Goal: Task Accomplishment & Management: Manage account settings

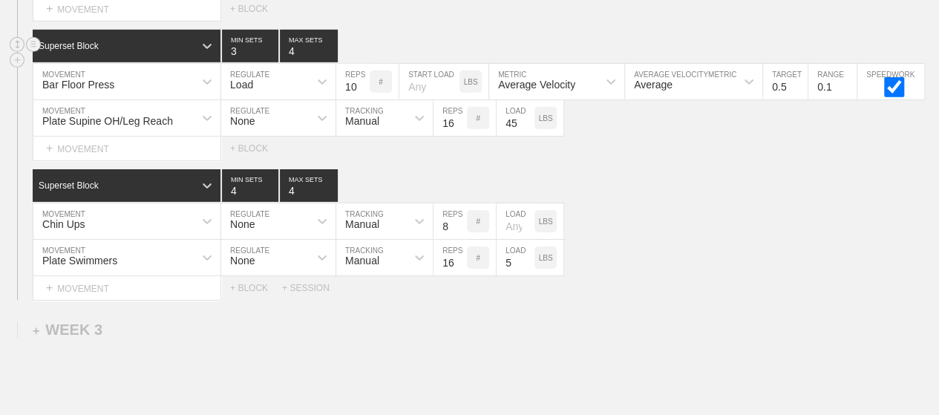
scroll to position [2333, 0]
click at [514, 41] on div "Superset Block 3 MIN SETS 4 MAX SETS" at bounding box center [486, 46] width 906 height 33
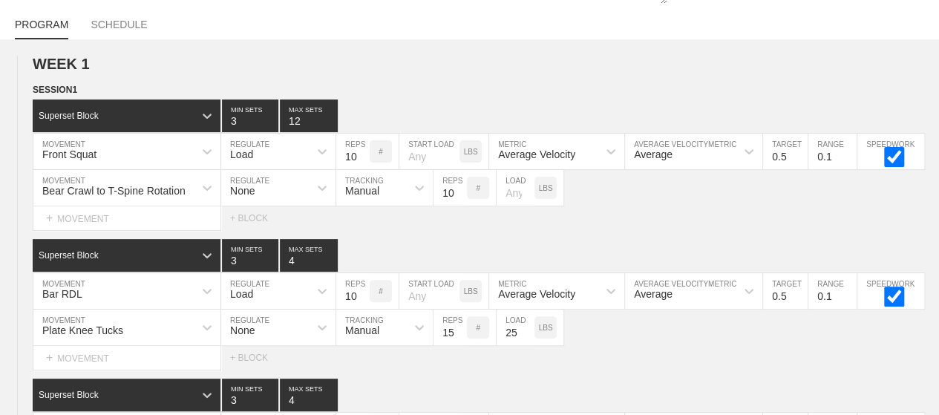
scroll to position [0, 0]
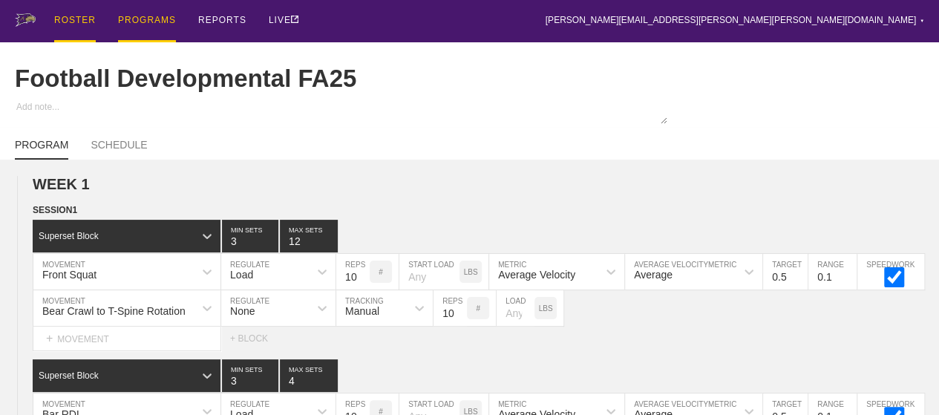
click at [79, 19] on div "ROSTER" at bounding box center [75, 21] width 42 height 42
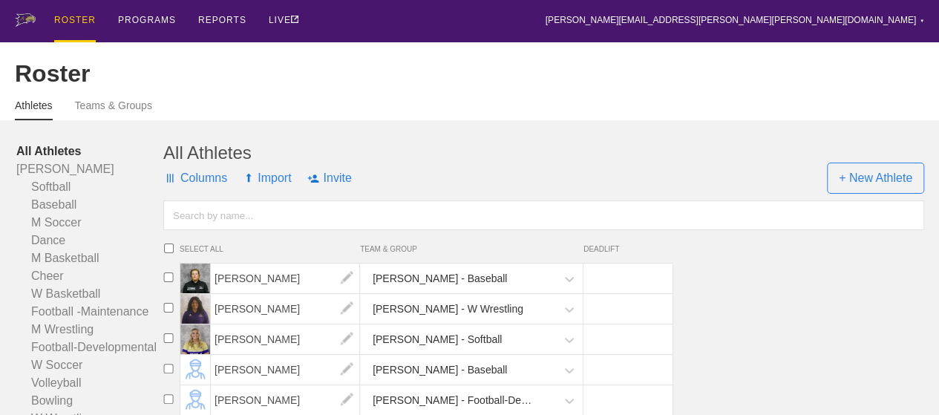
click at [236, 86] on div "Roster" at bounding box center [469, 73] width 909 height 27
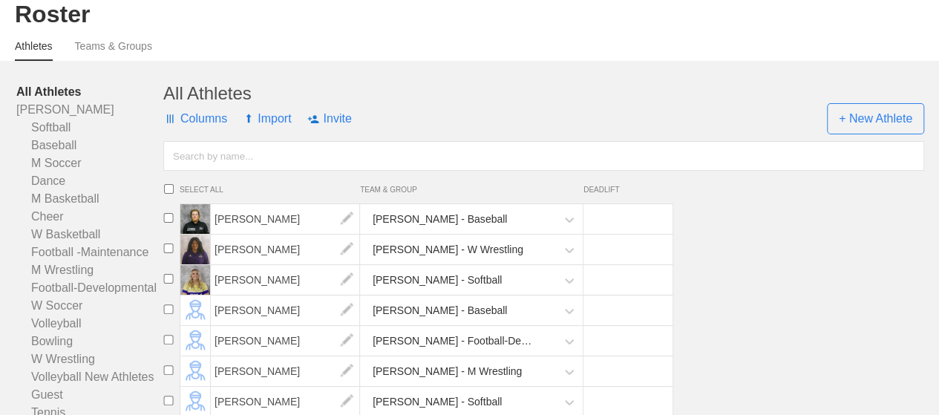
scroll to position [89, 0]
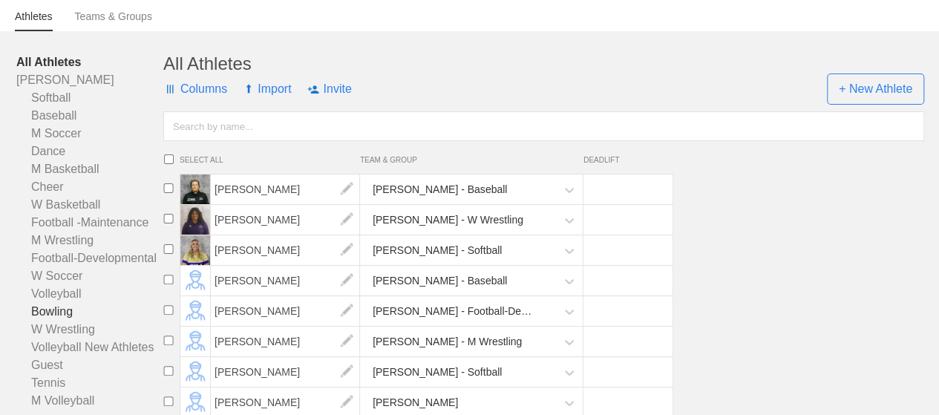
click at [62, 321] on link "Bowling" at bounding box center [89, 312] width 147 height 18
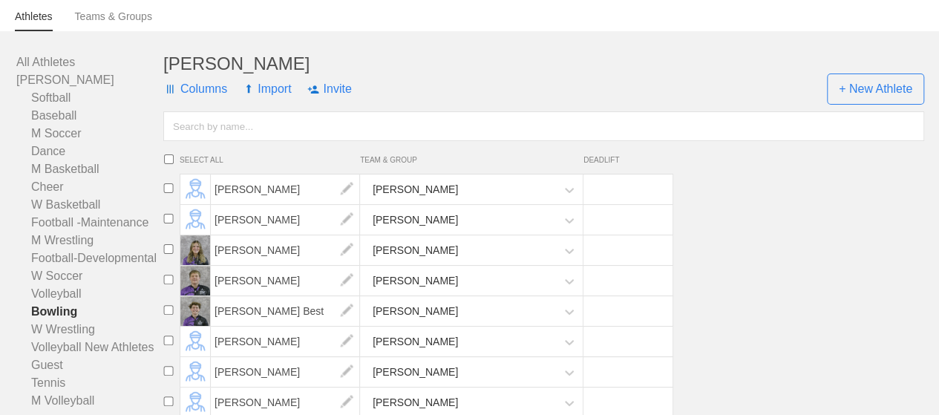
click at [754, 200] on li "[PERSON_NAME] [PERSON_NAME]" at bounding box center [547, 189] width 781 height 30
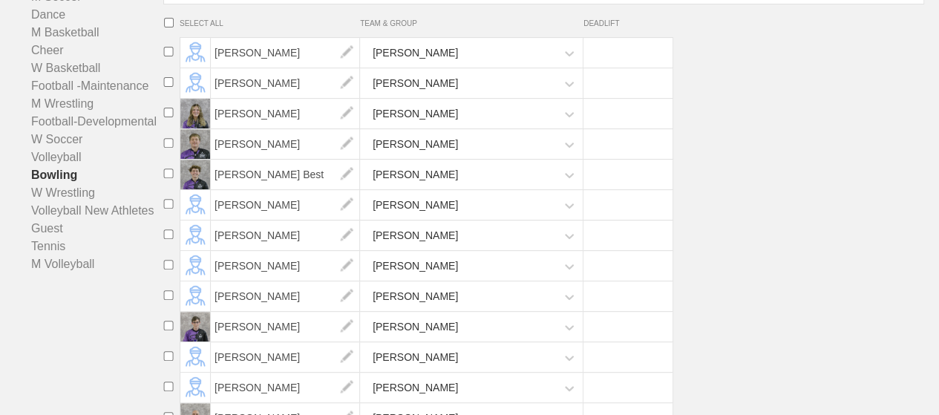
scroll to position [237, 0]
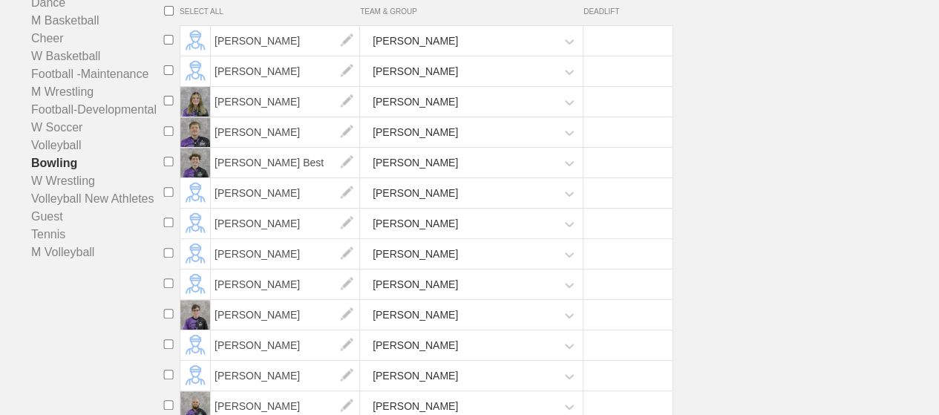
click at [736, 148] on li "[PERSON_NAME] [PERSON_NAME]" at bounding box center [547, 132] width 781 height 30
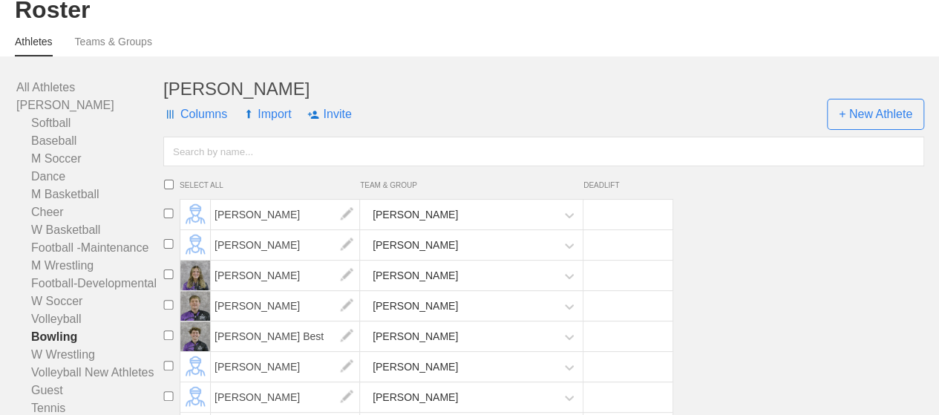
scroll to position [0, 0]
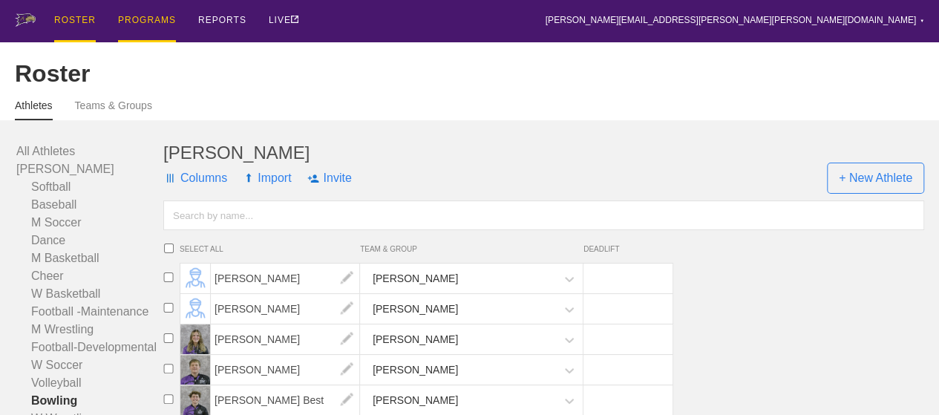
click at [134, 14] on div "PROGRAMS" at bounding box center [147, 21] width 58 height 42
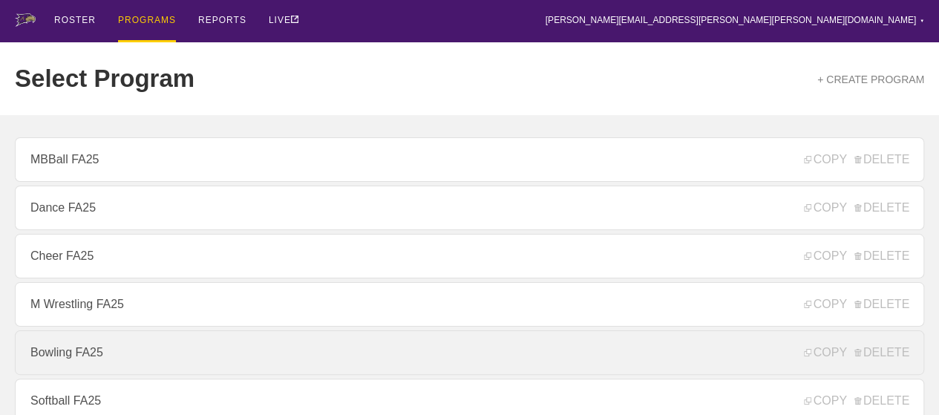
click at [55, 356] on link "Bowling FA25" at bounding box center [469, 352] width 909 height 45
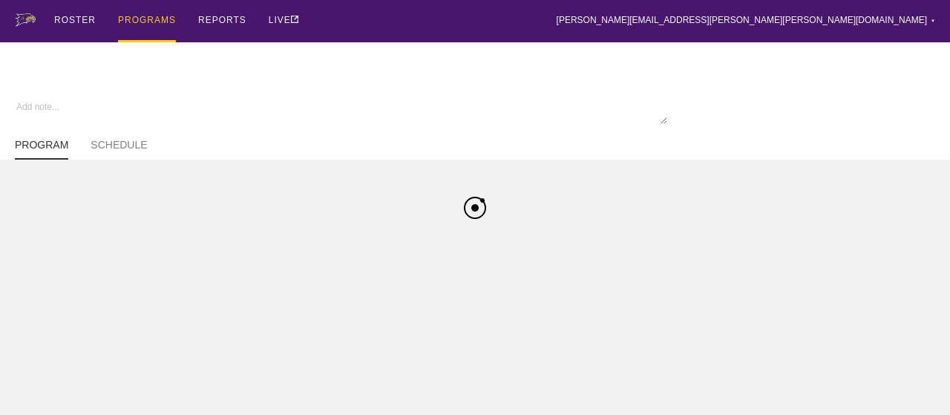
type textarea "x"
type input "Bowling FA25"
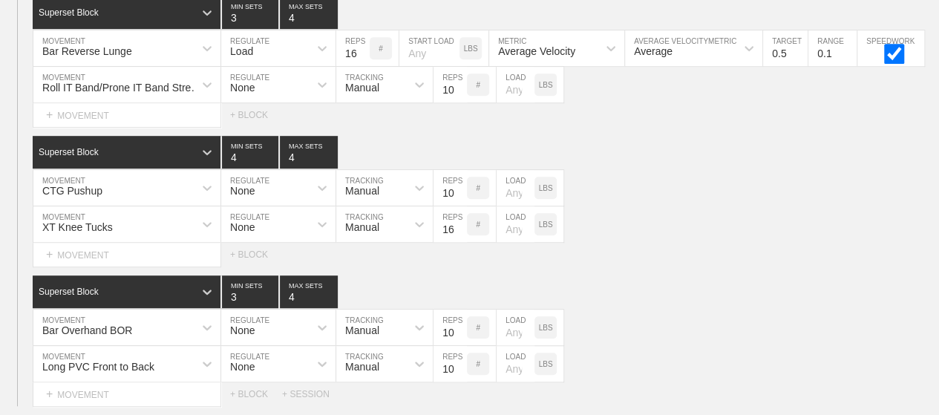
scroll to position [386, 0]
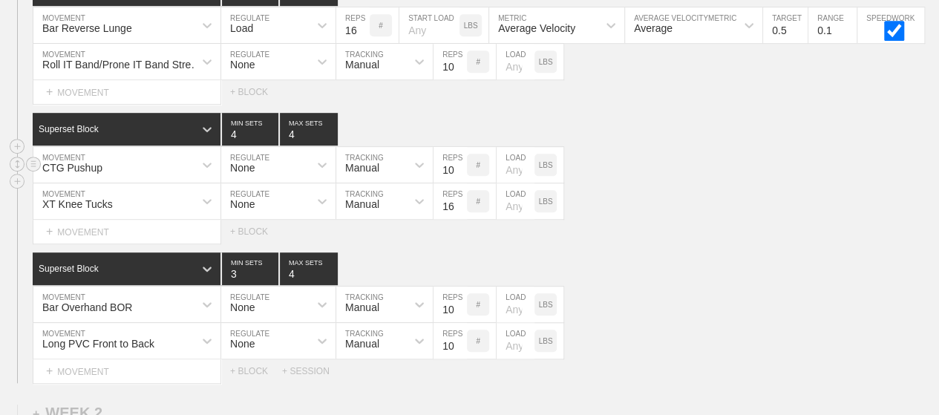
click at [445, 183] on input "10" at bounding box center [449, 165] width 33 height 36
type input "8"
click at [502, 131] on div "Superset Block 4 MIN SETS 4 MAX SETS" at bounding box center [486, 129] width 906 height 33
click at [76, 210] on div "XT Knee Tucks" at bounding box center [77, 204] width 71 height 12
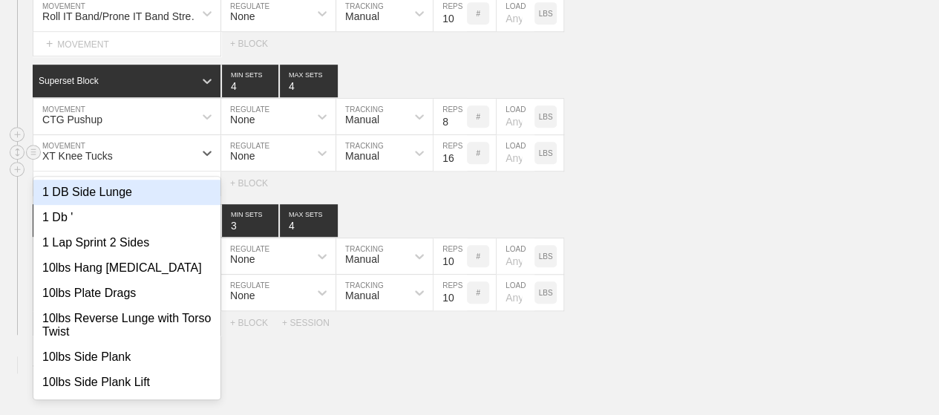
scroll to position [435, 0]
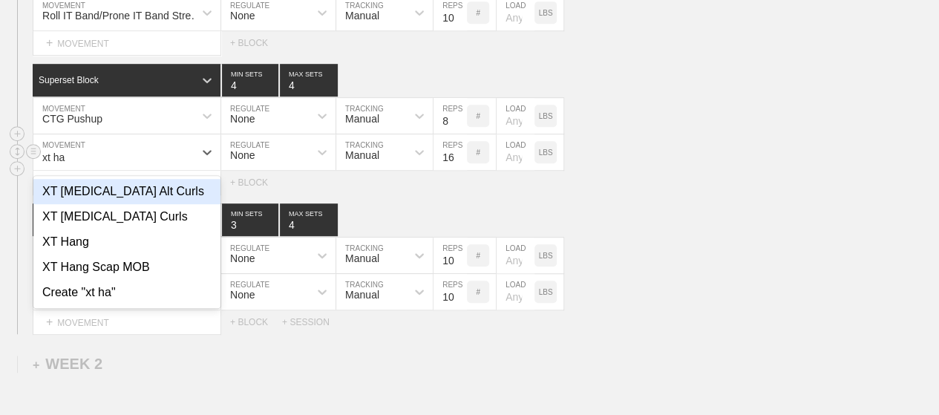
type input "xt ham"
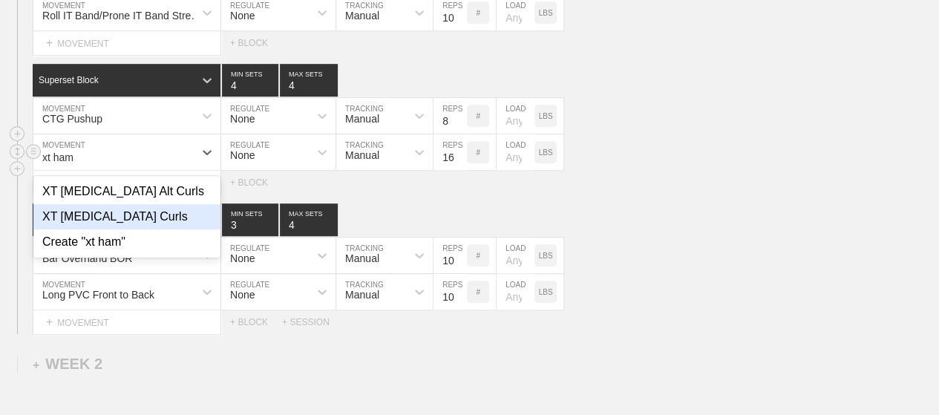
click at [81, 227] on div "XT [MEDICAL_DATA] Curls" at bounding box center [126, 216] width 187 height 25
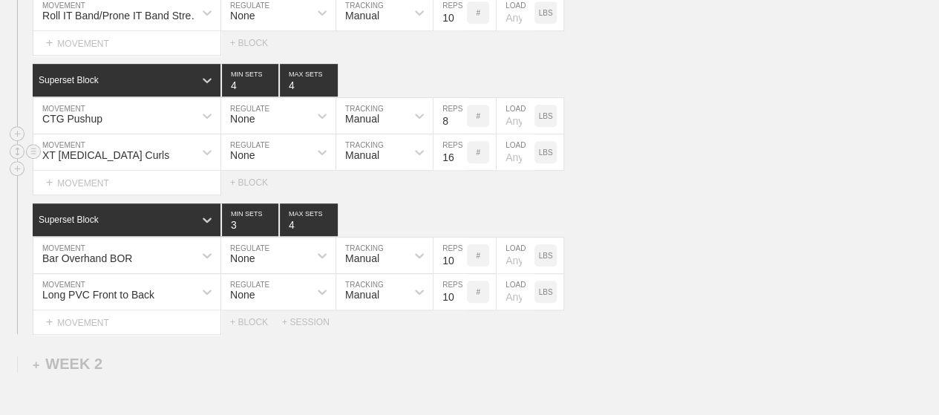
click at [683, 171] on div "XT [MEDICAL_DATA] Curls MOVEMENT None REGULATE Manual TRACKING 16 REPS # LOAD L…" at bounding box center [469, 152] width 939 height 36
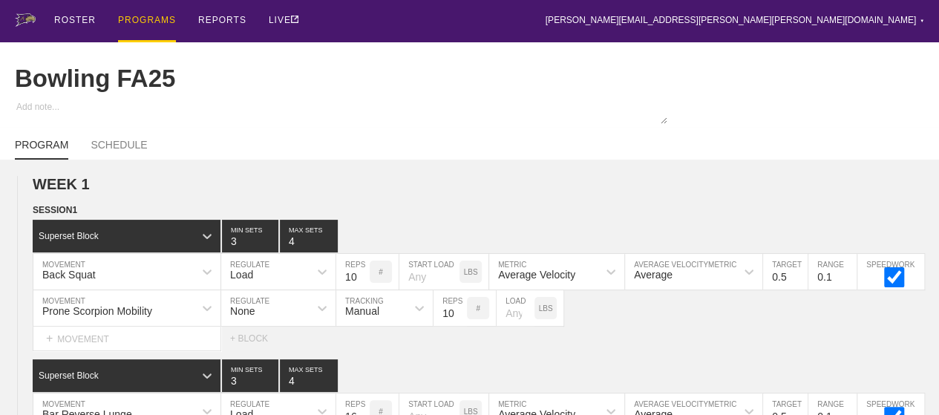
click at [152, 29] on div "PROGRAMS" at bounding box center [147, 21] width 58 height 42
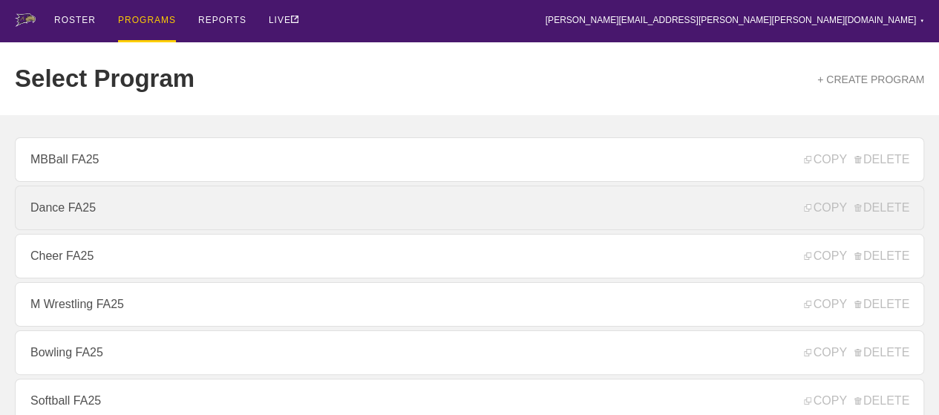
click at [83, 216] on link "Dance FA25" at bounding box center [469, 208] width 909 height 45
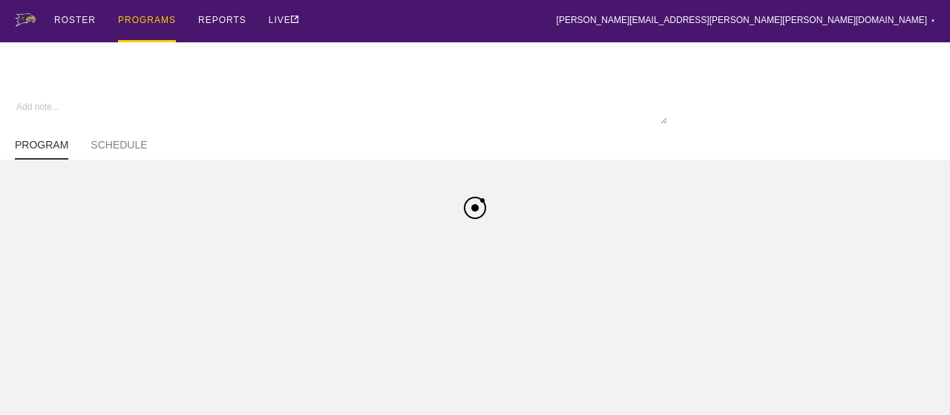
type textarea "x"
type input "Dance FA25"
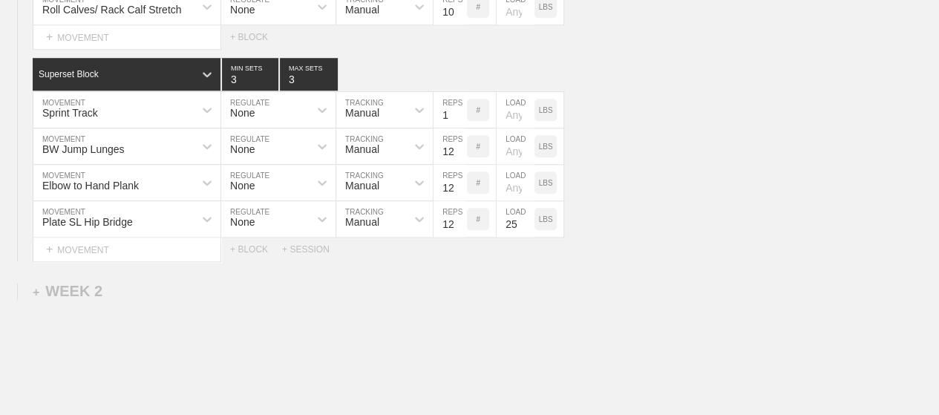
scroll to position [577, 0]
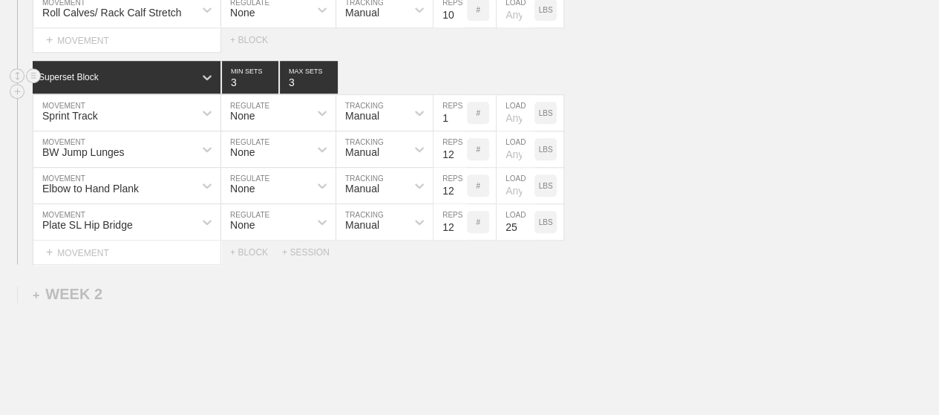
click at [233, 93] on input "3" at bounding box center [250, 77] width 56 height 33
type input "2"
click at [292, 93] on input "3" at bounding box center [309, 77] width 58 height 33
type input "2"
click at [444, 125] on input "1" at bounding box center [449, 113] width 33 height 36
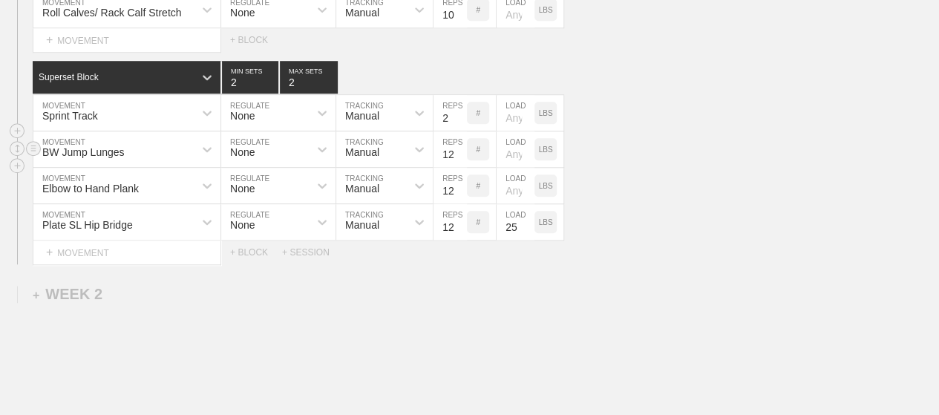
type input "2"
click at [629, 151] on div "BW Jump Lunges MOVEMENT None REGULATE Manual TRACKING 12 REPS # LOAD LBS" at bounding box center [469, 149] width 939 height 36
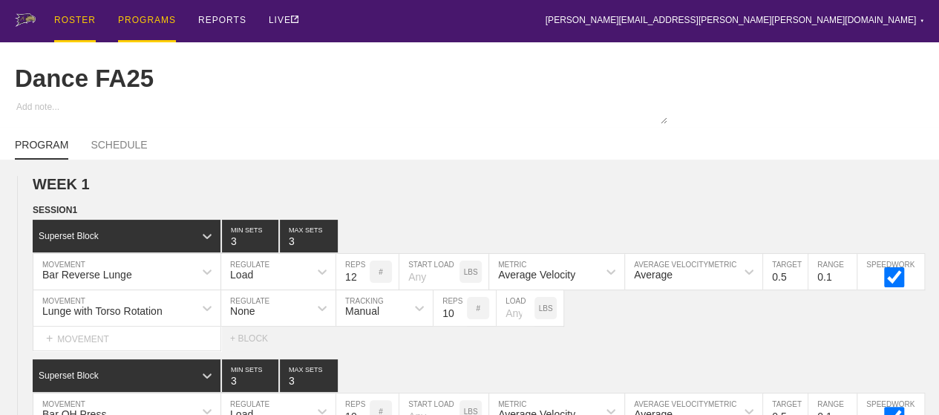
click at [88, 16] on div "ROSTER" at bounding box center [75, 21] width 42 height 42
click at [74, 17] on div "ROSTER" at bounding box center [75, 21] width 42 height 42
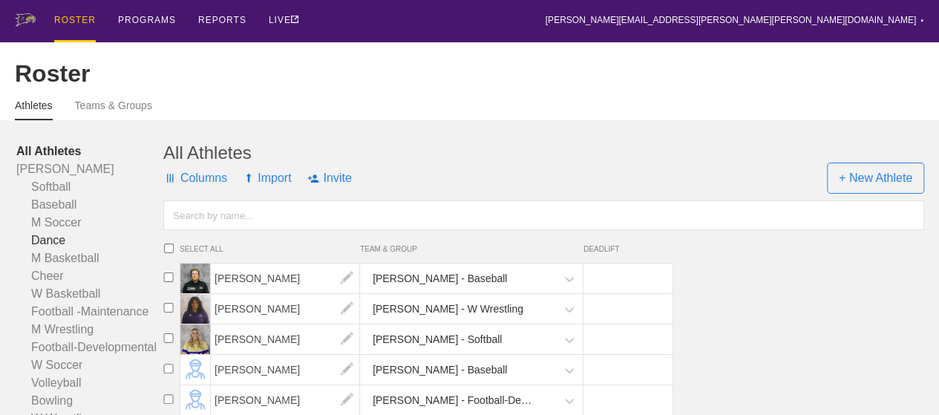
click at [44, 249] on link "Dance" at bounding box center [89, 241] width 147 height 18
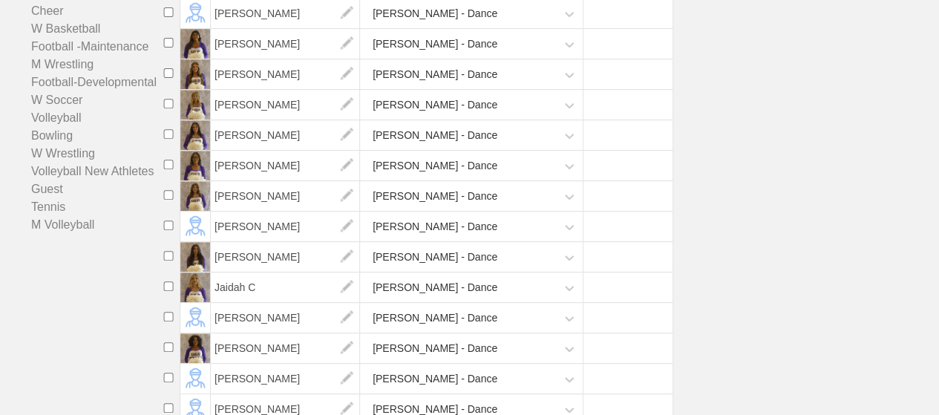
scroll to position [297, 0]
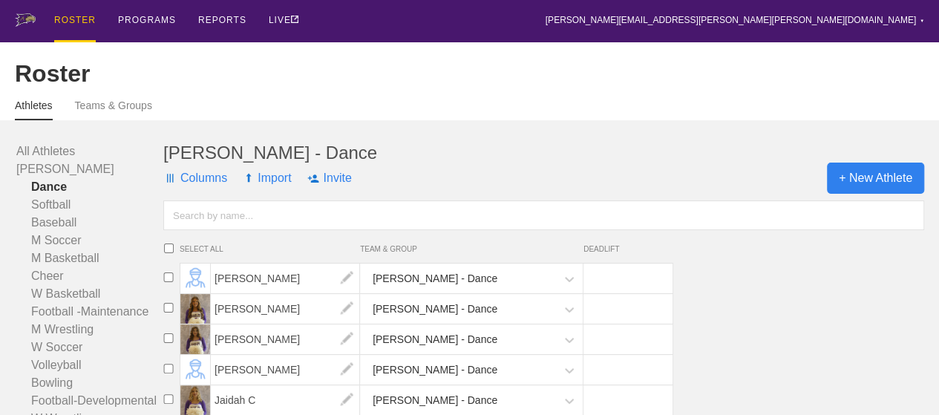
click at [865, 192] on span "+ New Athlete" at bounding box center [875, 178] width 97 height 31
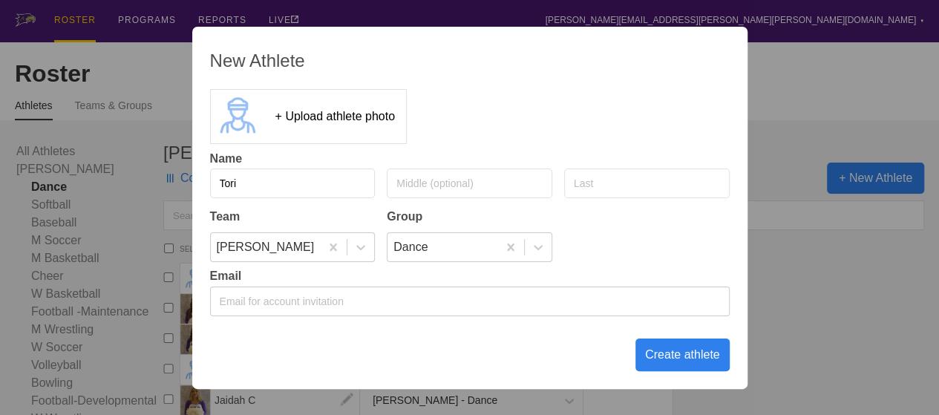
type input "Tori"
type input "Buckner"
click at [664, 355] on div "Create athlete" at bounding box center [682, 354] width 94 height 33
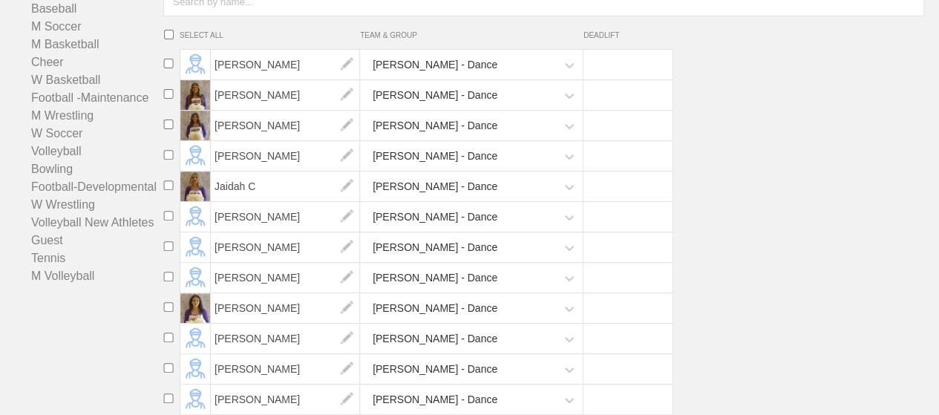
scroll to position [226, 0]
click at [253, 64] on span "[PERSON_NAME]" at bounding box center [285, 65] width 149 height 30
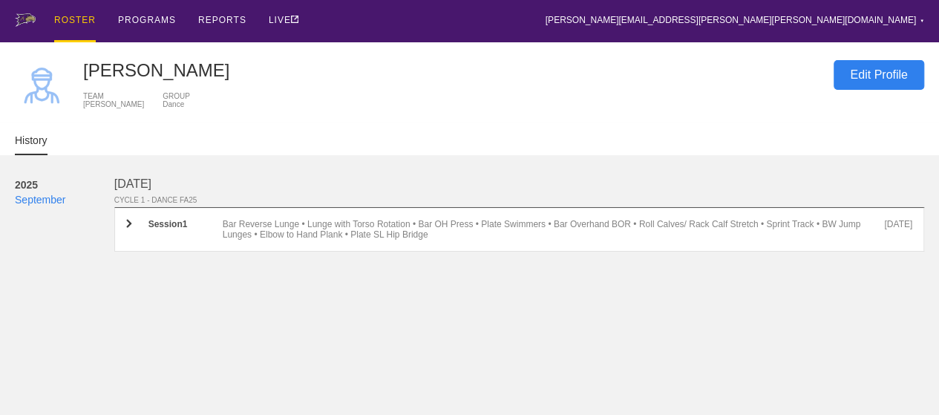
click at [849, 76] on div "Edit Profile" at bounding box center [878, 75] width 91 height 30
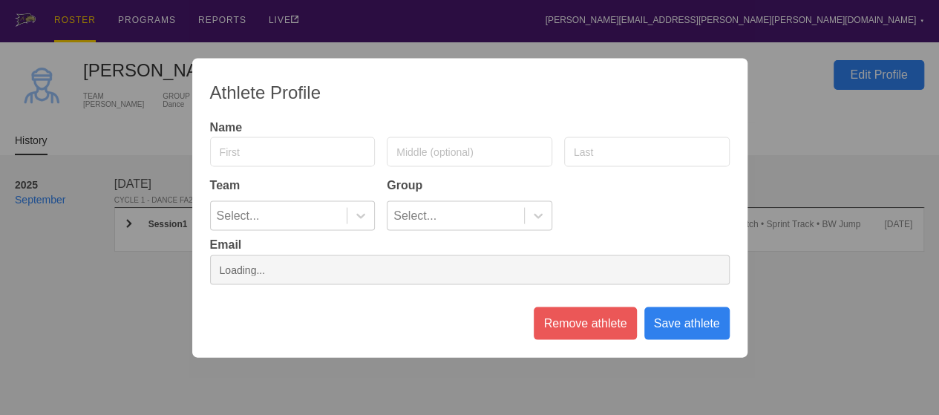
type input "Amara"
type input "Beaty"
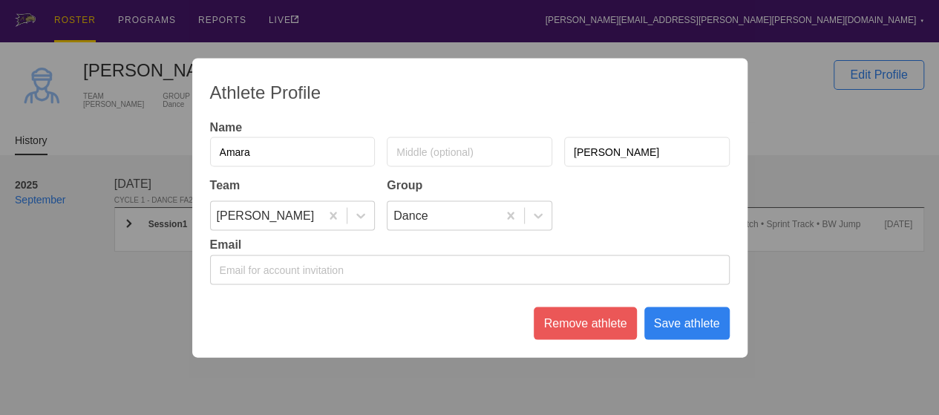
click at [650, 153] on input "Beaty" at bounding box center [646, 152] width 165 height 30
type input "Baty"
click at [658, 315] on div "Save athlete" at bounding box center [686, 322] width 85 height 33
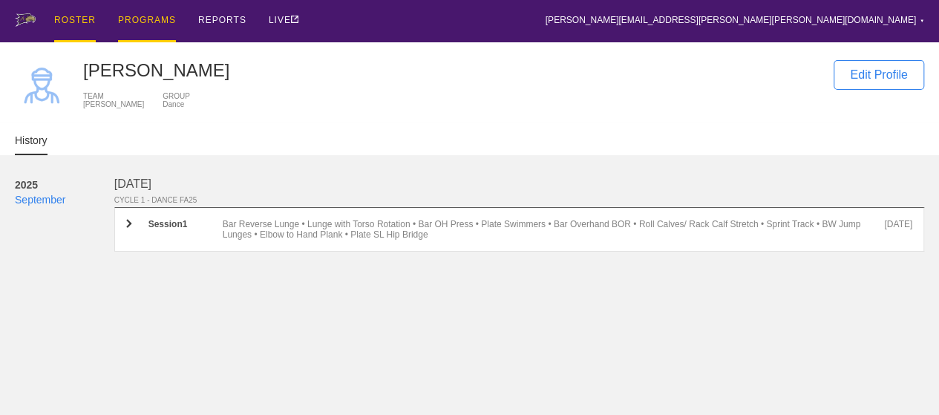
click at [147, 20] on div "PROGRAMS" at bounding box center [147, 21] width 58 height 42
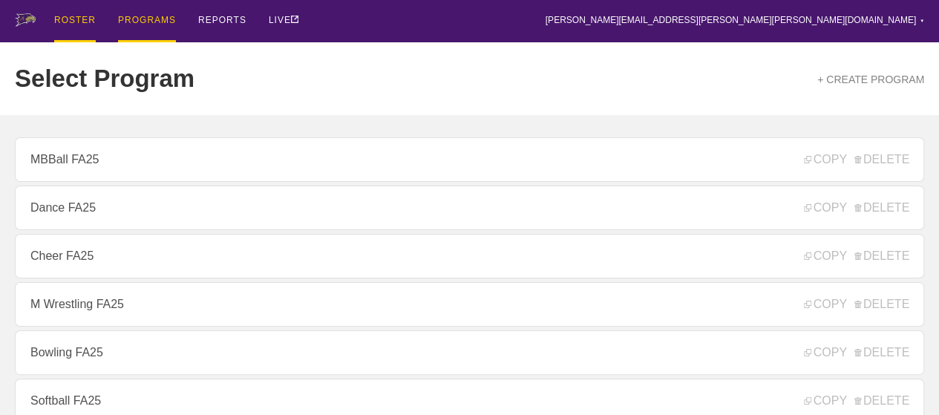
click at [71, 21] on div "ROSTER" at bounding box center [75, 21] width 42 height 42
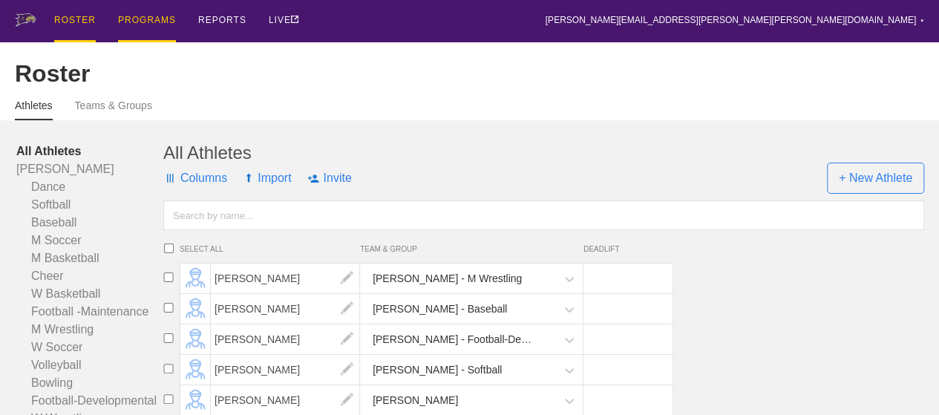
click at [139, 22] on div "PROGRAMS" at bounding box center [147, 21] width 58 height 42
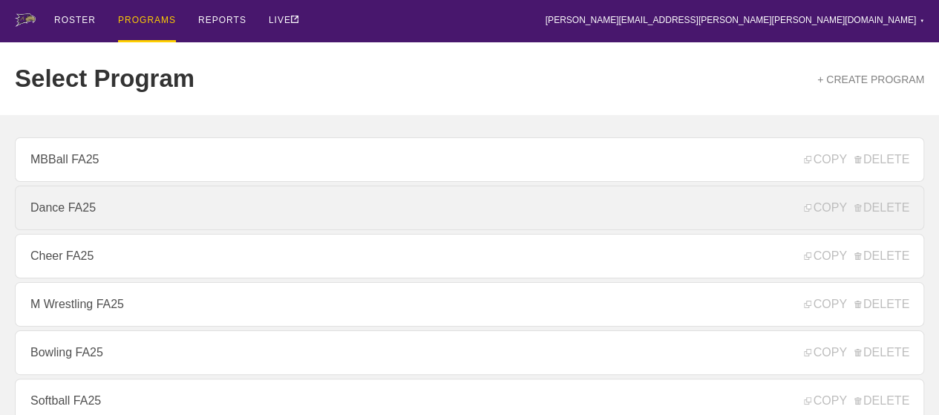
click at [63, 212] on link "Dance FA25" at bounding box center [469, 208] width 909 height 45
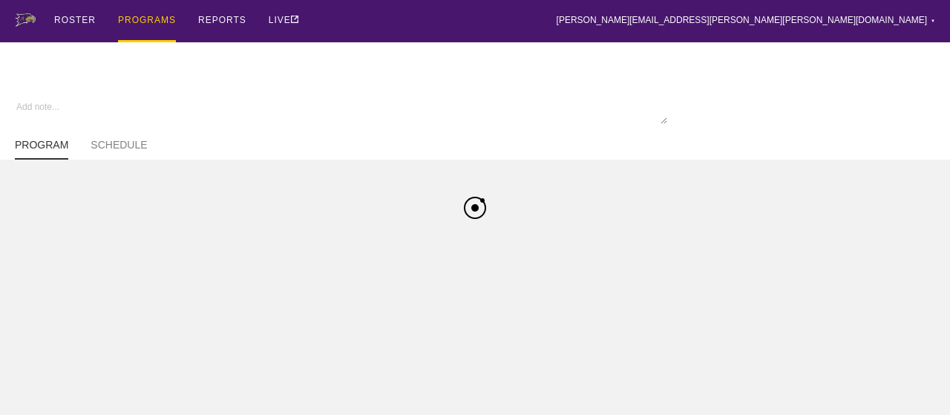
type textarea "x"
type input "Dance FA25"
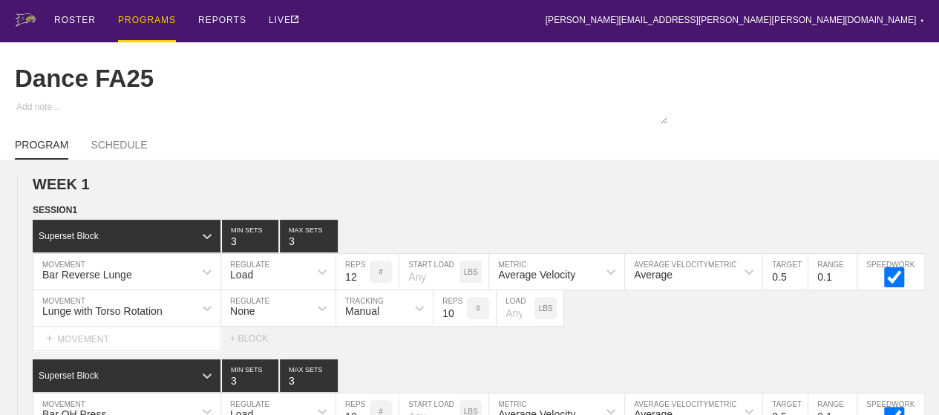
click at [137, 19] on div "PROGRAMS" at bounding box center [147, 21] width 58 height 42
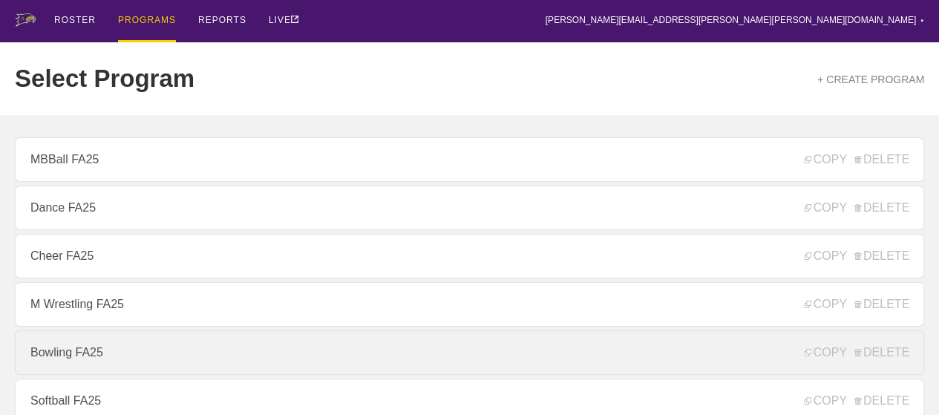
click at [67, 350] on link "Bowling FA25" at bounding box center [469, 352] width 909 height 45
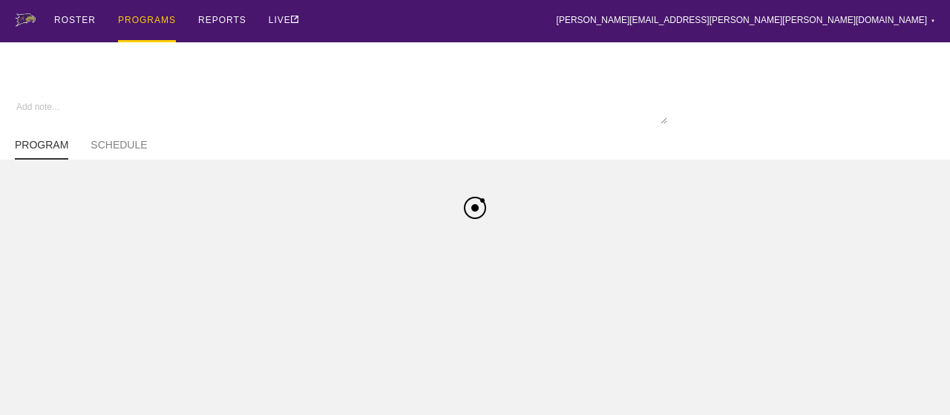
type textarea "x"
type input "Bowling FA25"
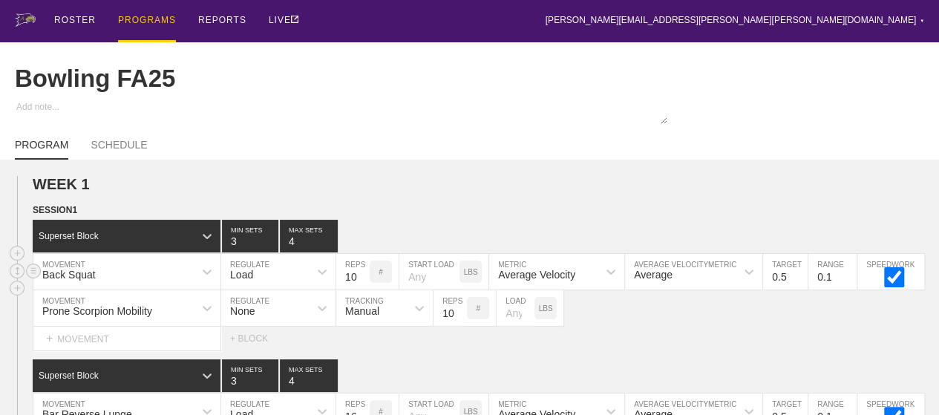
scroll to position [624, 0]
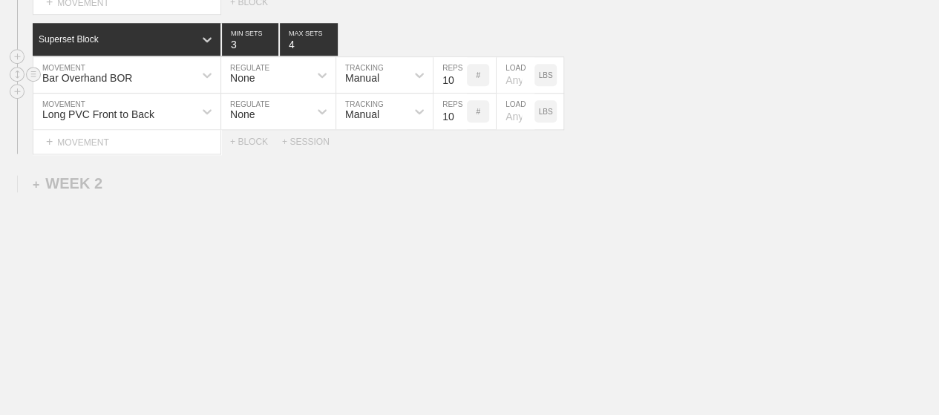
click at [255, 79] on div "None" at bounding box center [265, 74] width 88 height 25
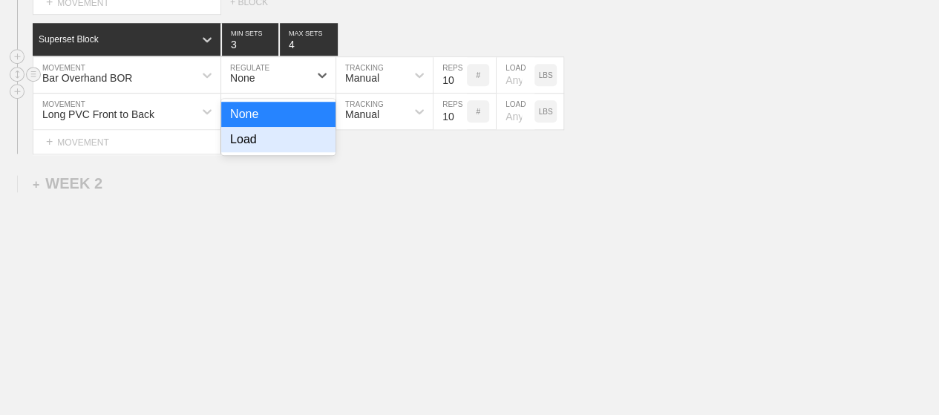
click at [245, 139] on div "Load" at bounding box center [278, 139] width 114 height 25
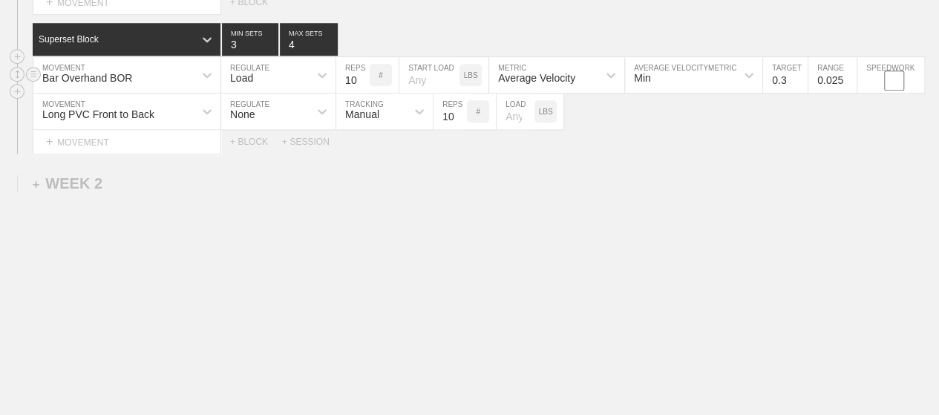
click at [894, 78] on input "checkbox" at bounding box center [894, 81] width 56 height 20
checkbox input "true"
click at [799, 75] on input "0.4" at bounding box center [785, 75] width 45 height 36
type input "0.5"
click at [799, 75] on input "0.5" at bounding box center [785, 75] width 45 height 36
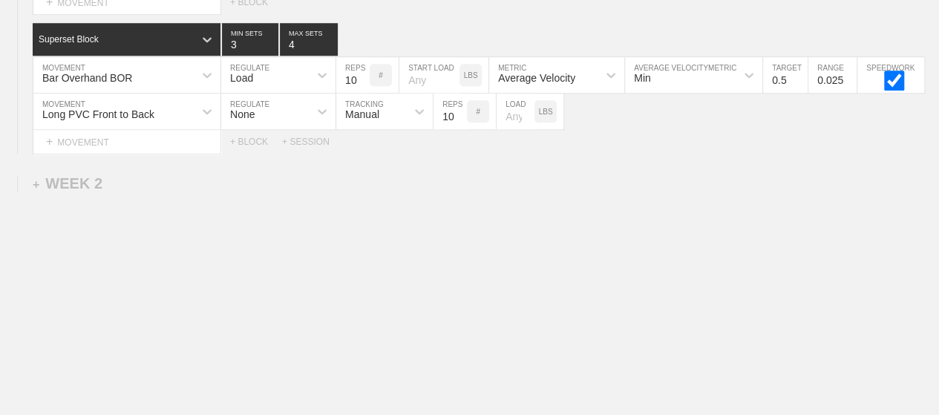
click at [669, 81] on div "Min" at bounding box center [680, 74] width 111 height 25
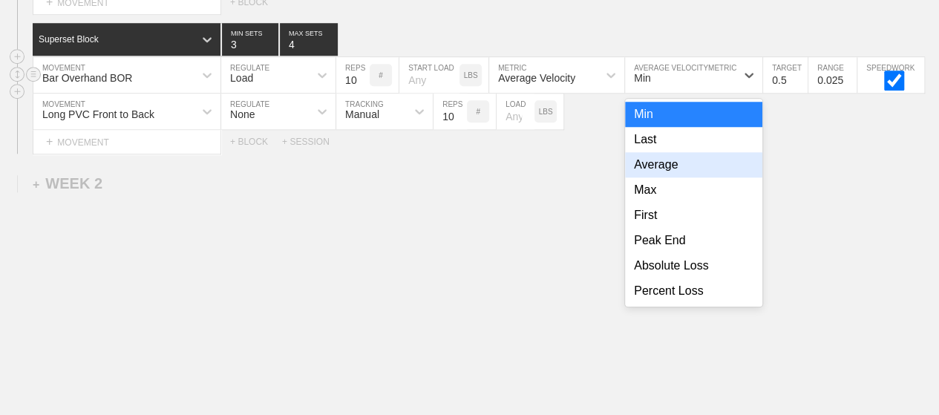
click at [655, 161] on div "Average" at bounding box center [693, 164] width 137 height 25
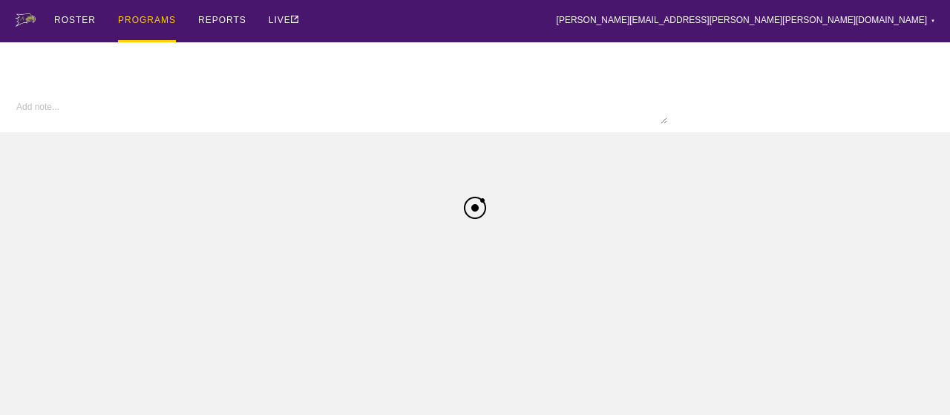
type textarea "x"
type input "Bowling FA25"
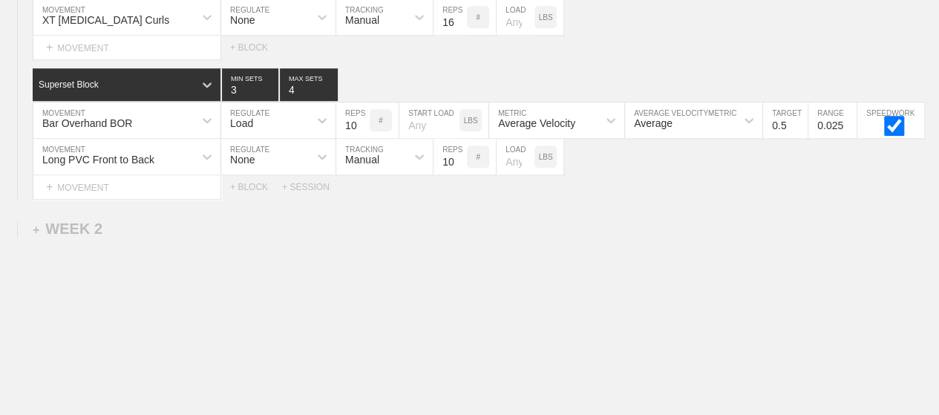
scroll to position [594, 0]
